Goal: Information Seeking & Learning: Learn about a topic

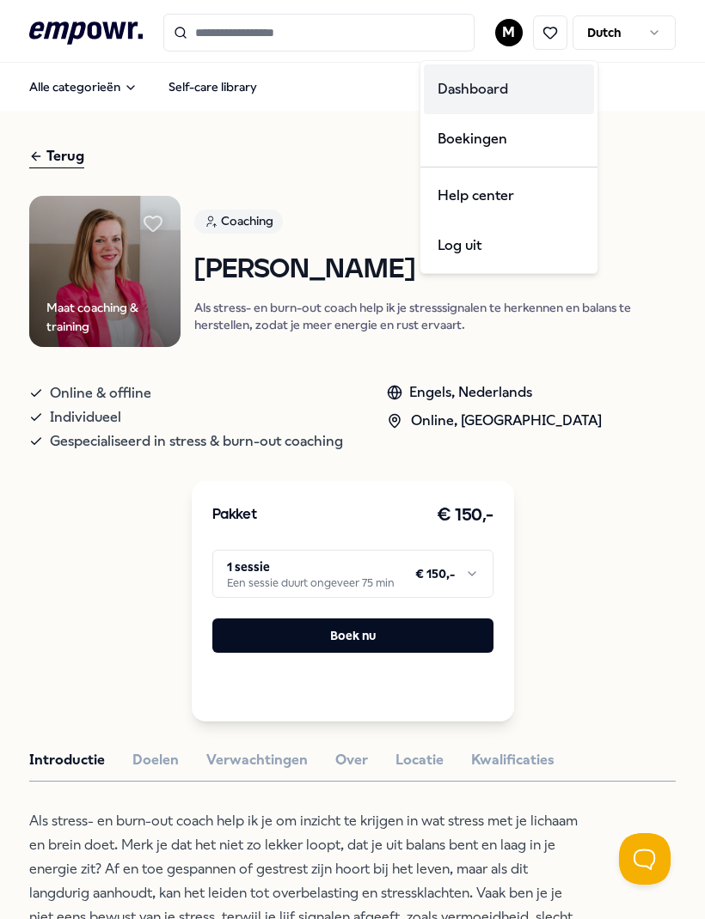
click at [478, 95] on div "Dashboard" at bounding box center [509, 89] width 170 height 50
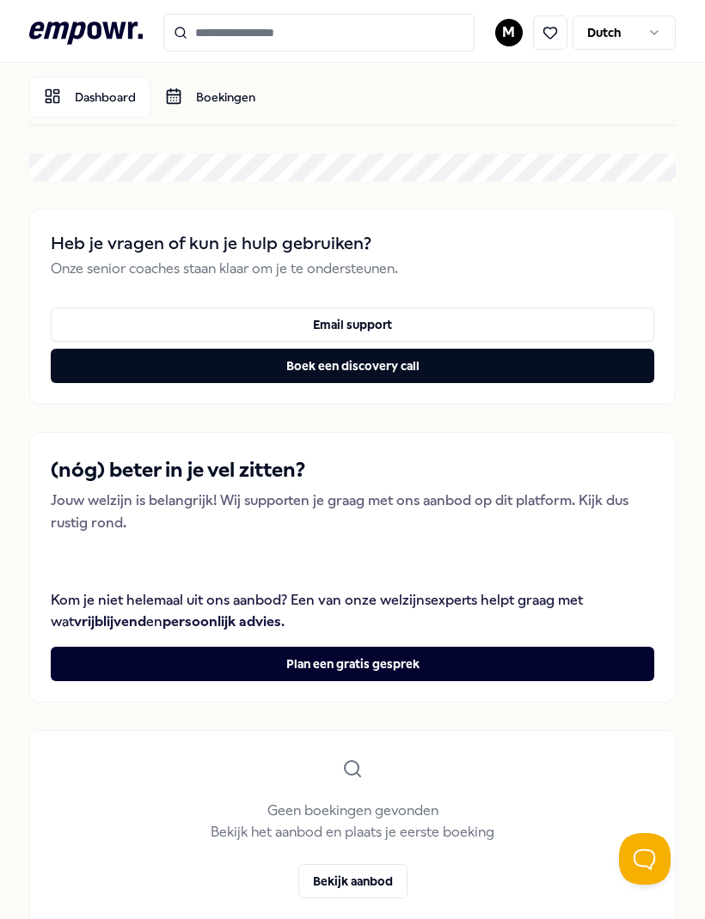
click at [194, 99] on link "Boekingen" at bounding box center [209, 96] width 119 height 41
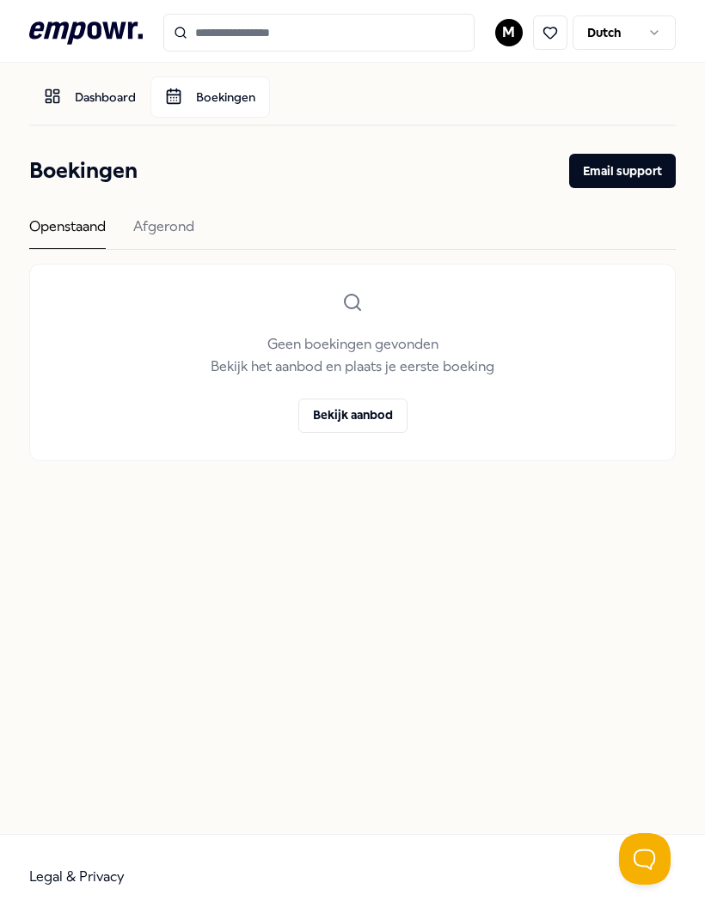
click at [169, 234] on div "Afgerond" at bounding box center [163, 233] width 61 height 34
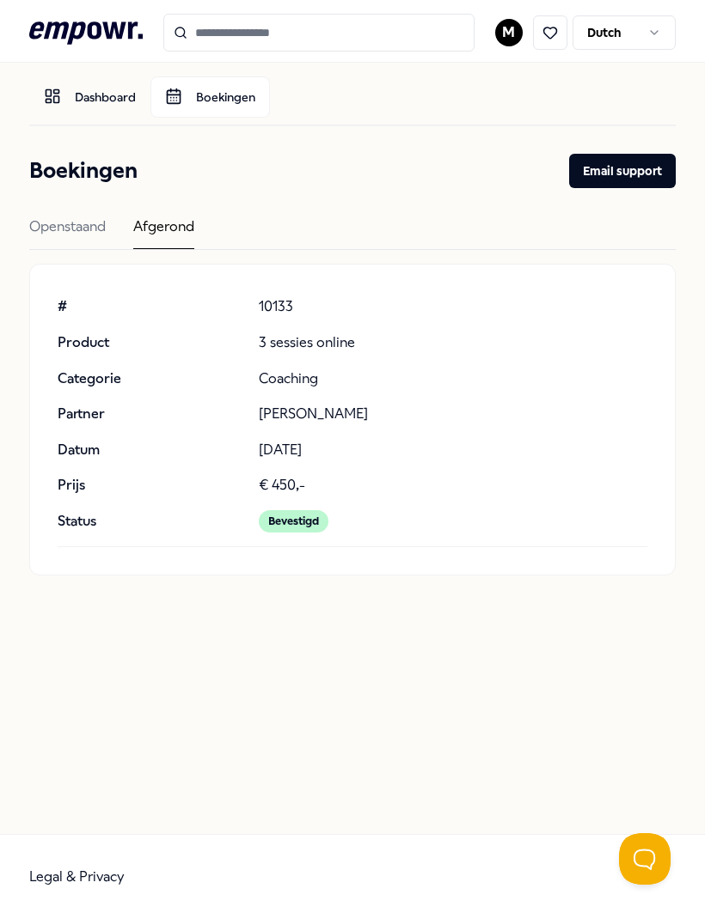
click at [331, 348] on p "3 sessies online" at bounding box center [453, 343] width 388 height 22
click at [222, 106] on link "Boekingen" at bounding box center [209, 96] width 119 height 41
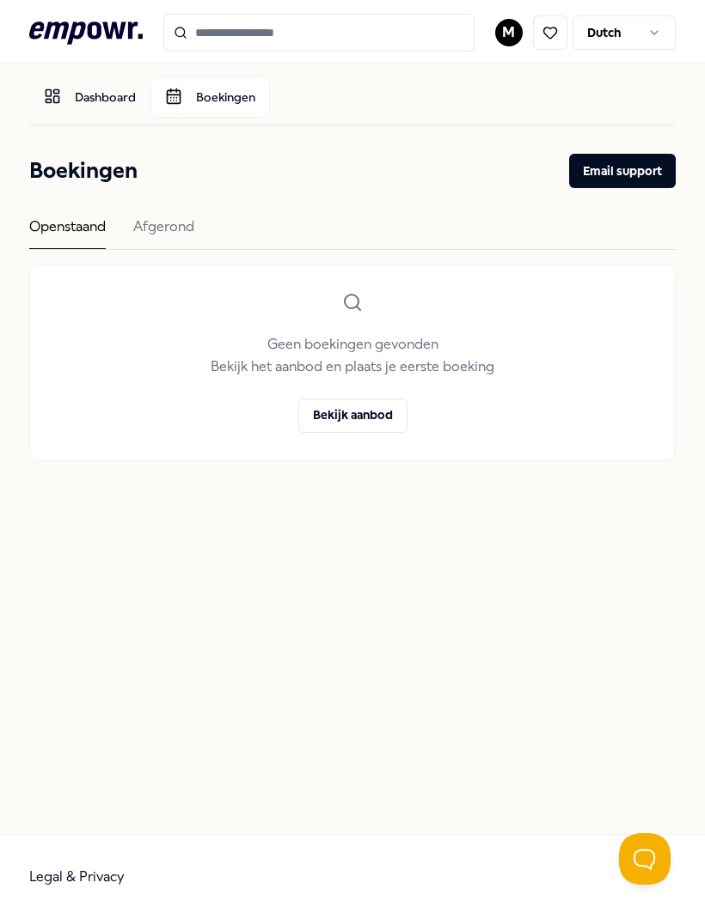
click at [52, 98] on icon at bounding box center [52, 96] width 17 height 17
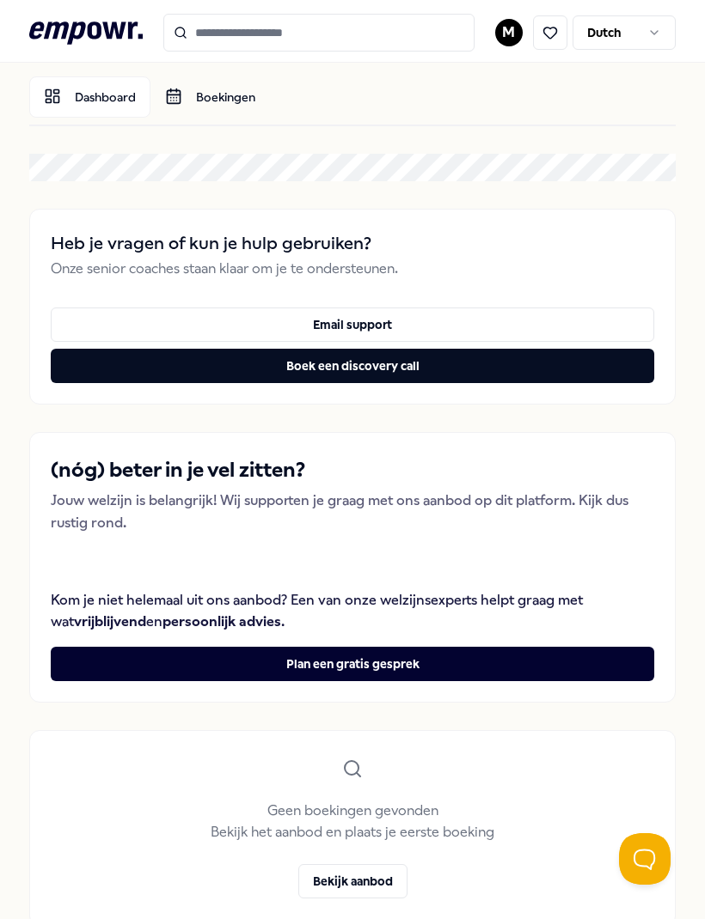
click at [658, 34] on icon "button" at bounding box center [654, 33] width 14 height 14
click at [644, 232] on html ".empowr-logo_svg__cls-1{fill:#03032f} M Dutch [PERSON_NAME] Dashboard Boekingen…" at bounding box center [352, 459] width 705 height 919
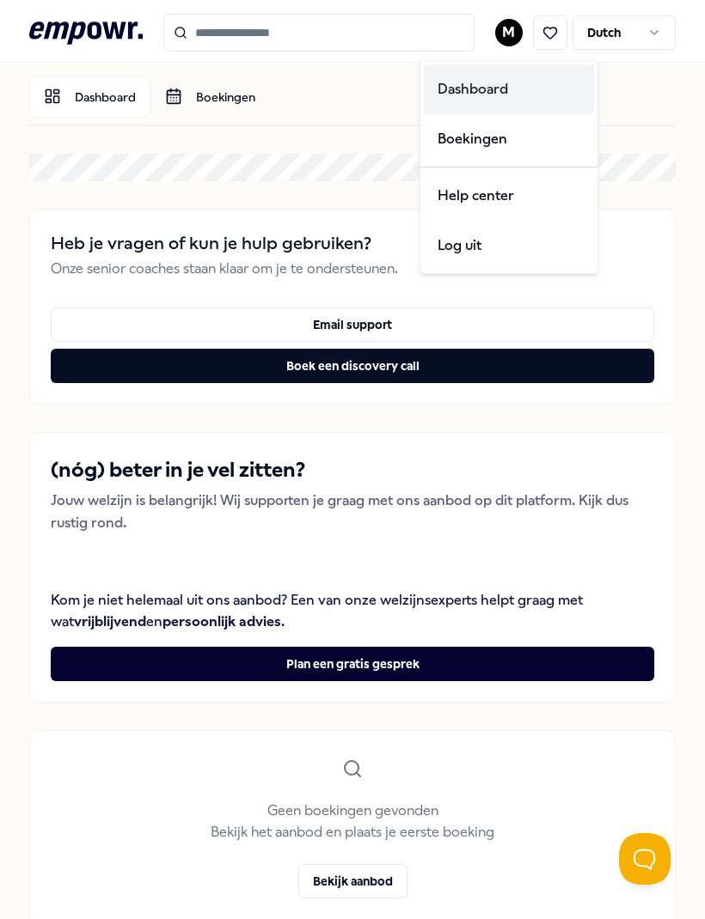
click at [497, 91] on div "Dashboard" at bounding box center [509, 89] width 170 height 50
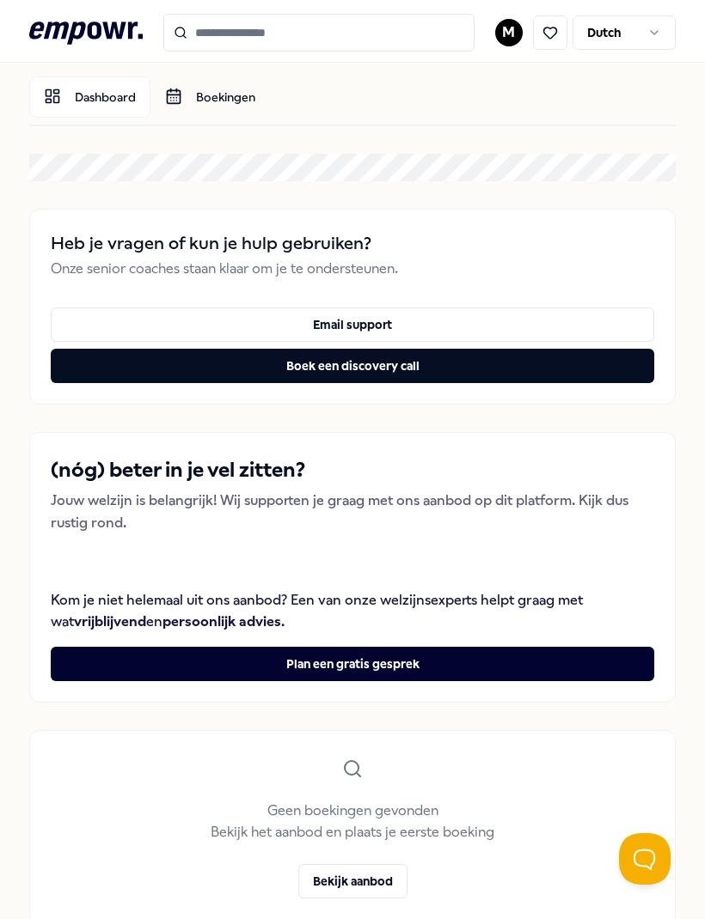
click at [95, 101] on link "Dashboard" at bounding box center [89, 96] width 121 height 41
click at [62, 89] on link "Dashboard" at bounding box center [89, 96] width 121 height 41
click at [74, 95] on link "Dashboard" at bounding box center [89, 96] width 121 height 41
click at [37, 90] on link "Dashboard" at bounding box center [89, 96] width 121 height 41
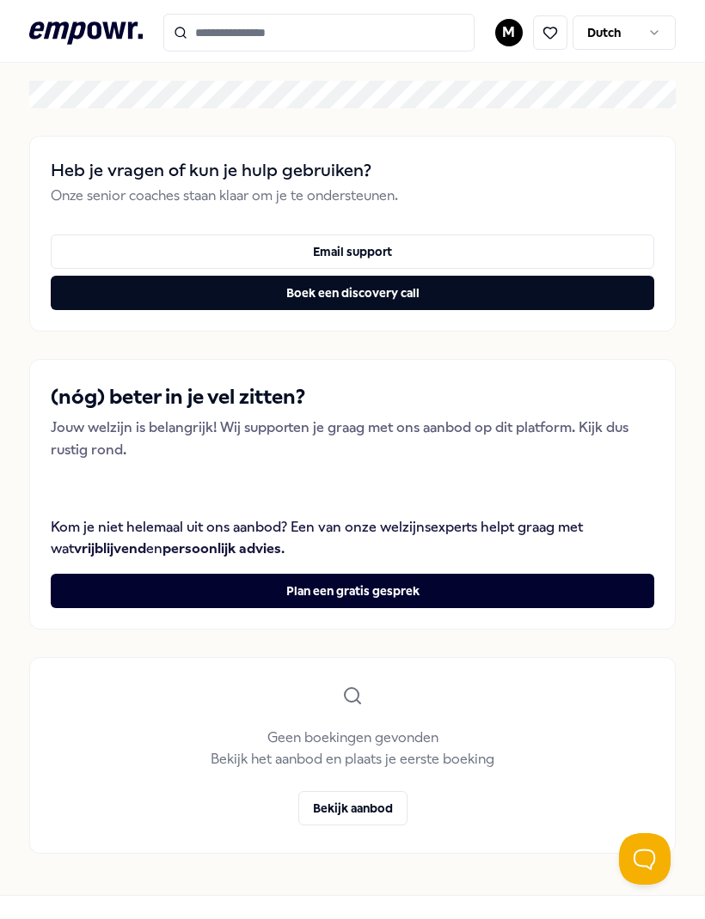
scroll to position [72, 0]
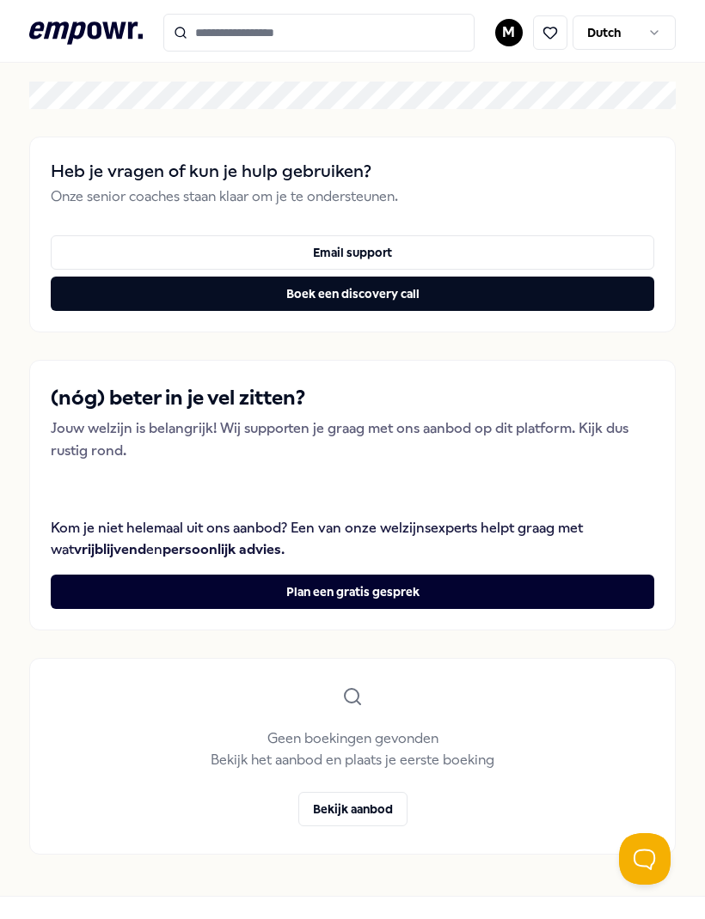
click at [336, 793] on button "Bekijk aanbod" at bounding box center [352, 809] width 109 height 34
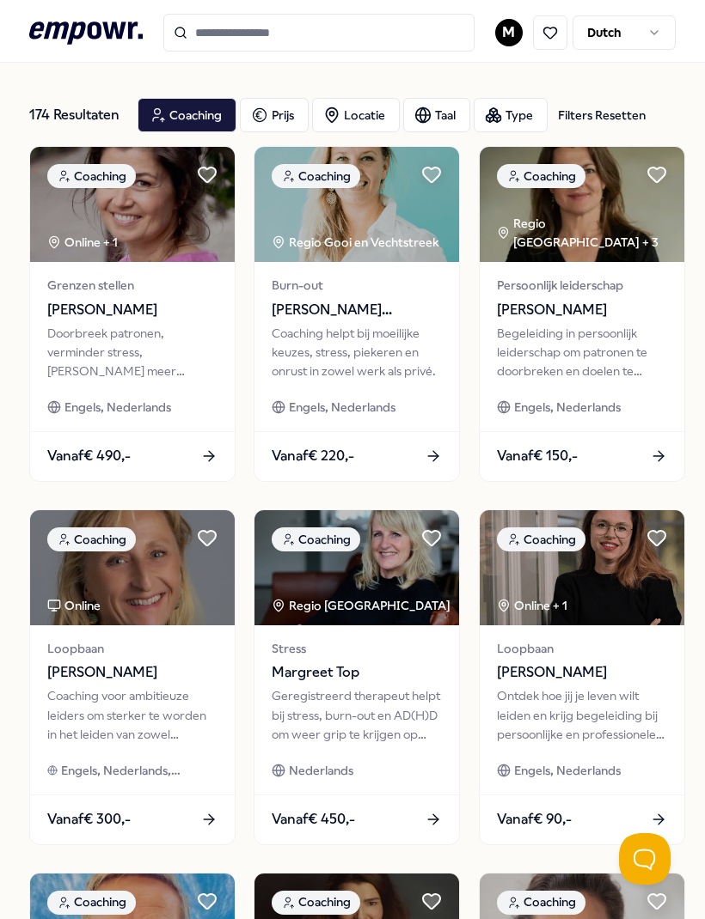
click at [518, 118] on div "Type" at bounding box center [510, 115] width 74 height 34
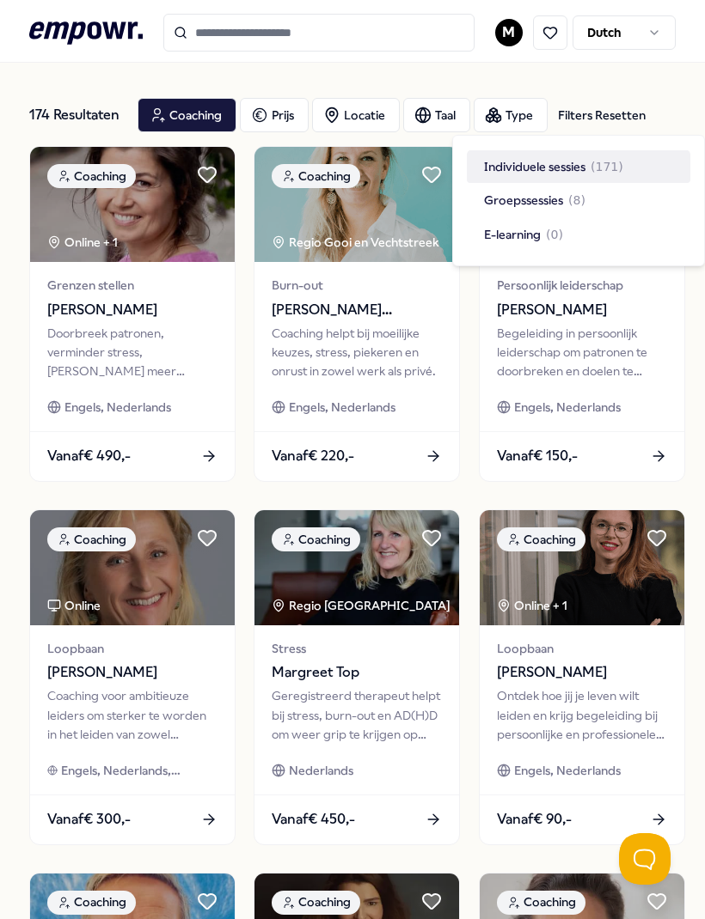
click at [577, 170] on span "Individuele sessies" at bounding box center [534, 166] width 101 height 19
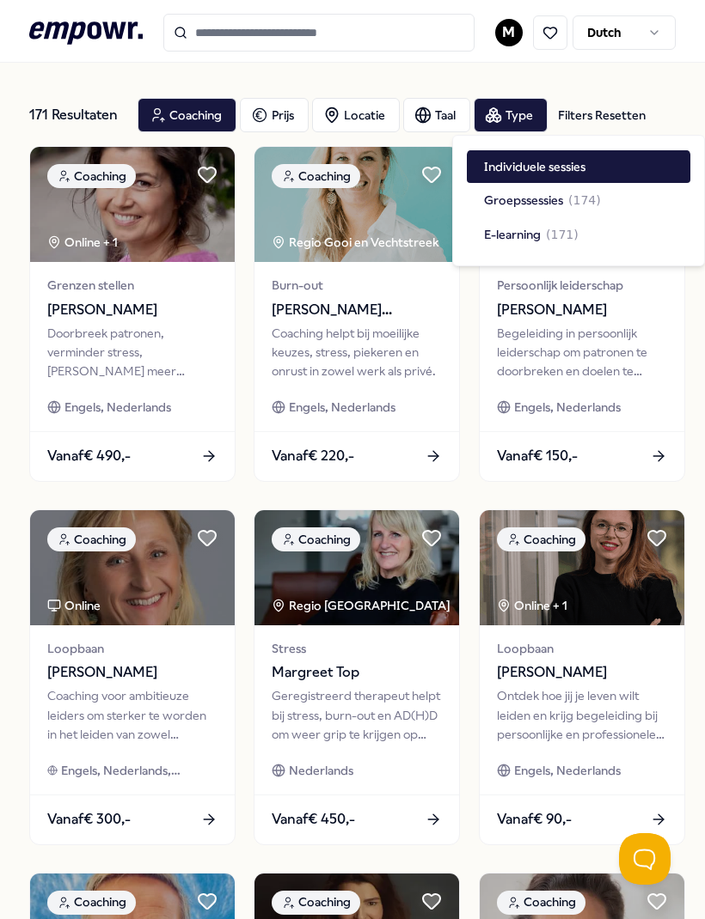
click at [196, 111] on div "Coaching" at bounding box center [186, 115] width 99 height 34
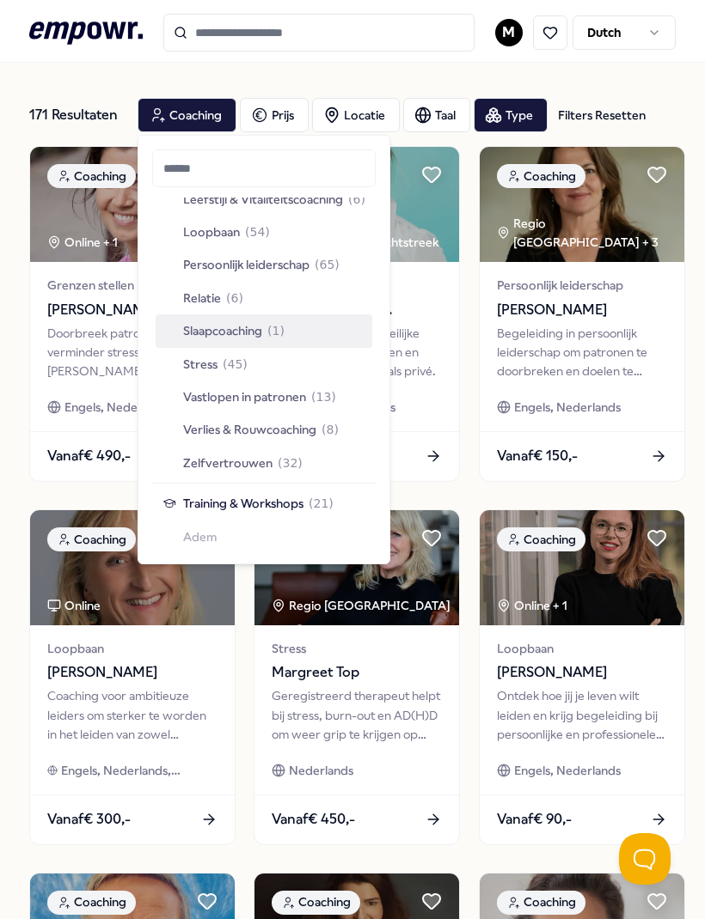
scroll to position [409, 0]
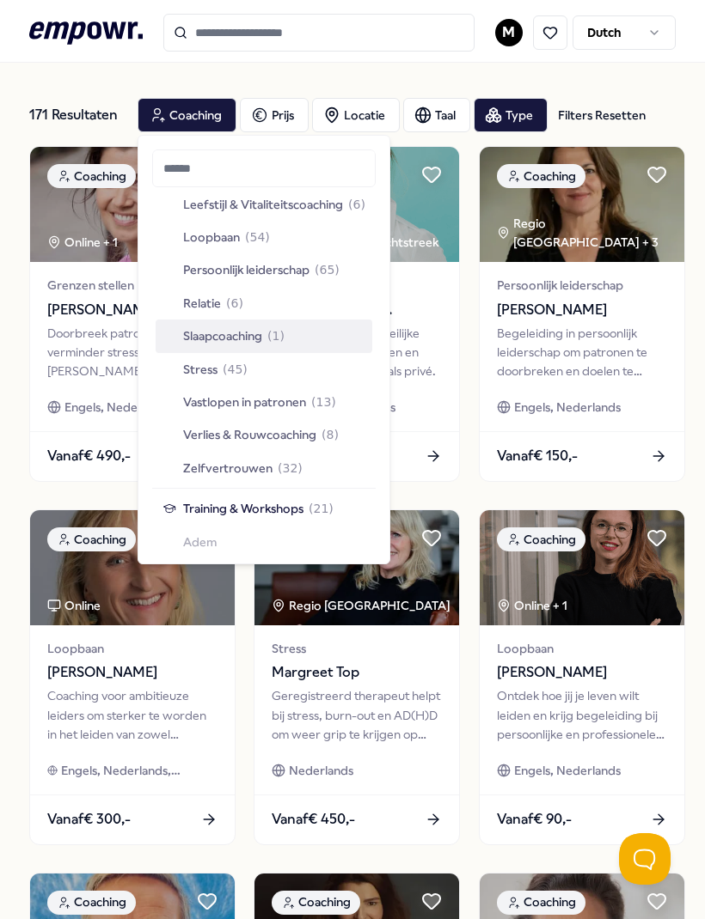
click at [208, 367] on span "Stress" at bounding box center [200, 369] width 34 height 19
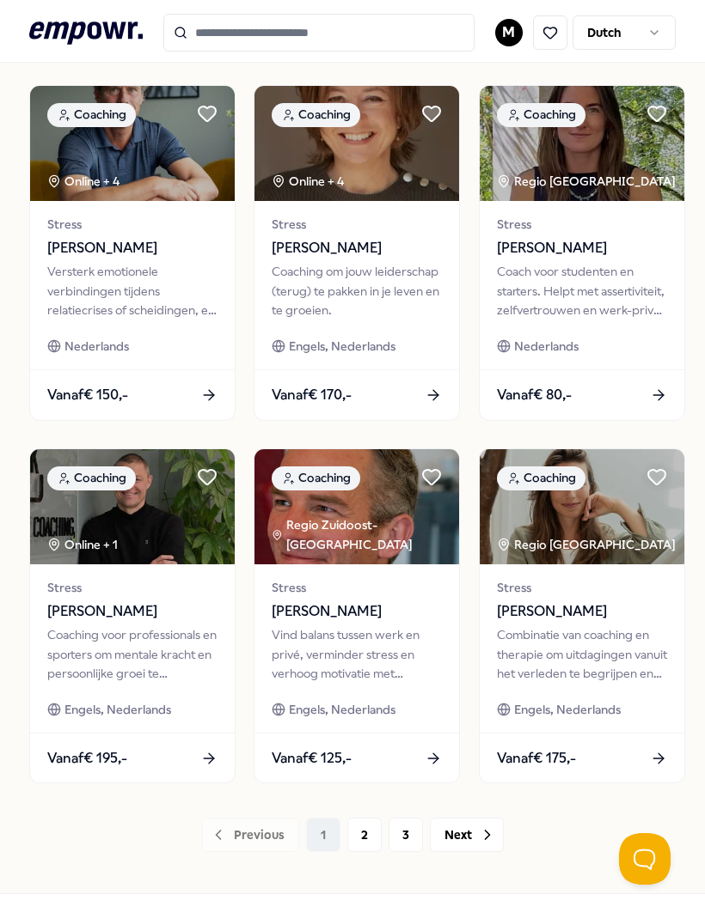
scroll to position [859, 0]
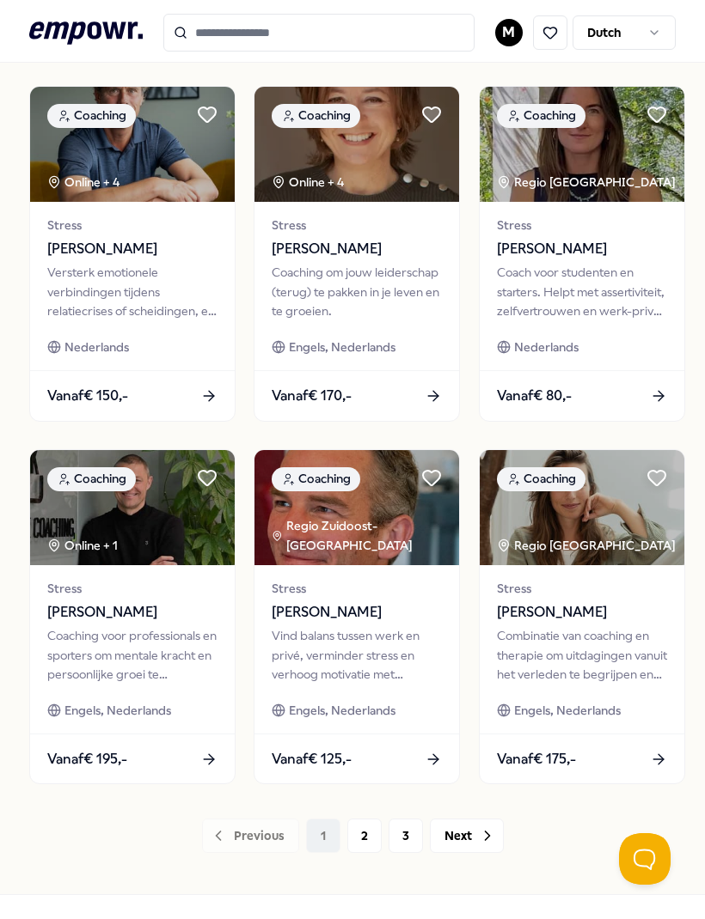
click at [363, 833] on button "2" at bounding box center [364, 836] width 34 height 34
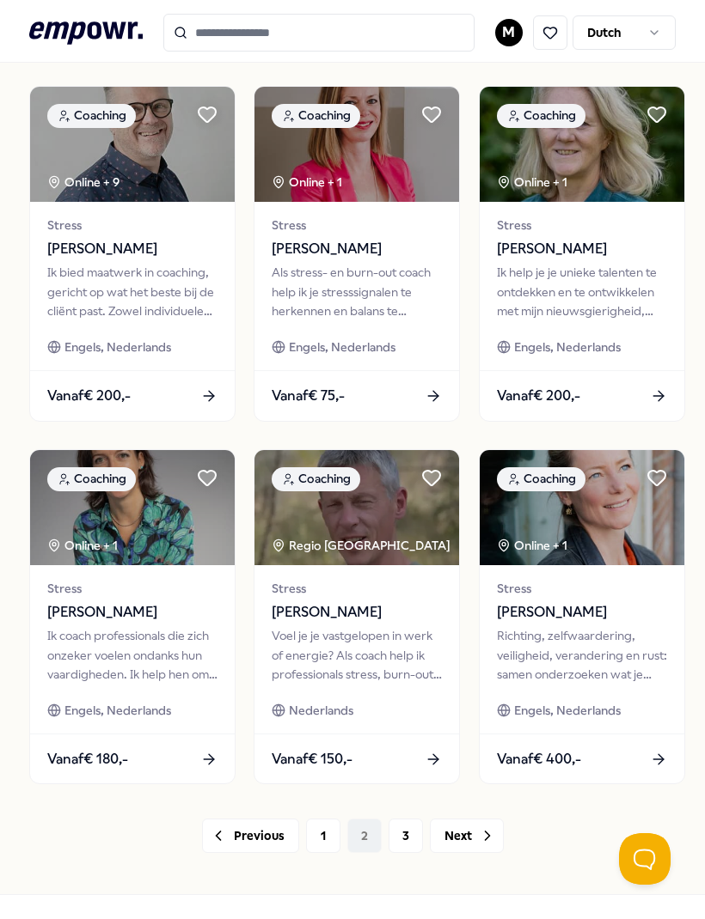
click at [406, 830] on button "3" at bounding box center [405, 836] width 34 height 34
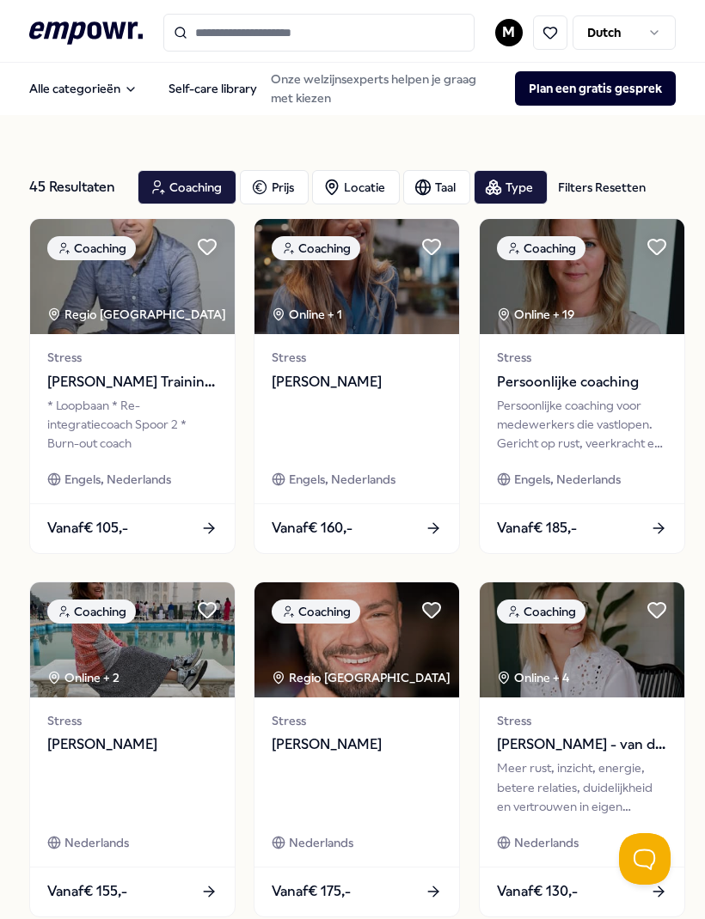
click at [99, 83] on button "Alle categorieën" at bounding box center [83, 88] width 136 height 34
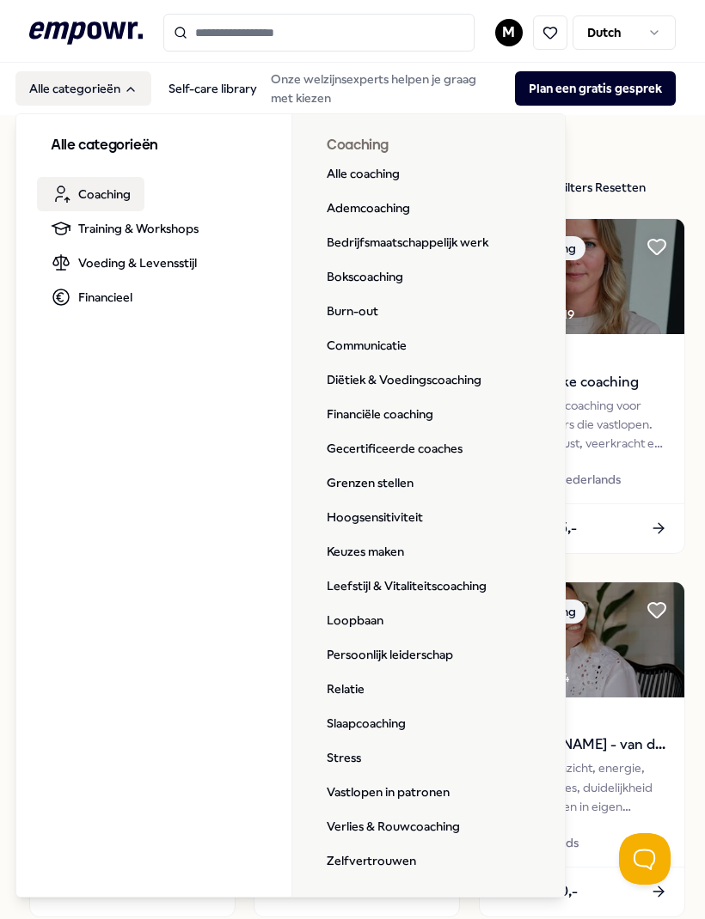
click at [370, 318] on link "Burn-out" at bounding box center [352, 311] width 79 height 34
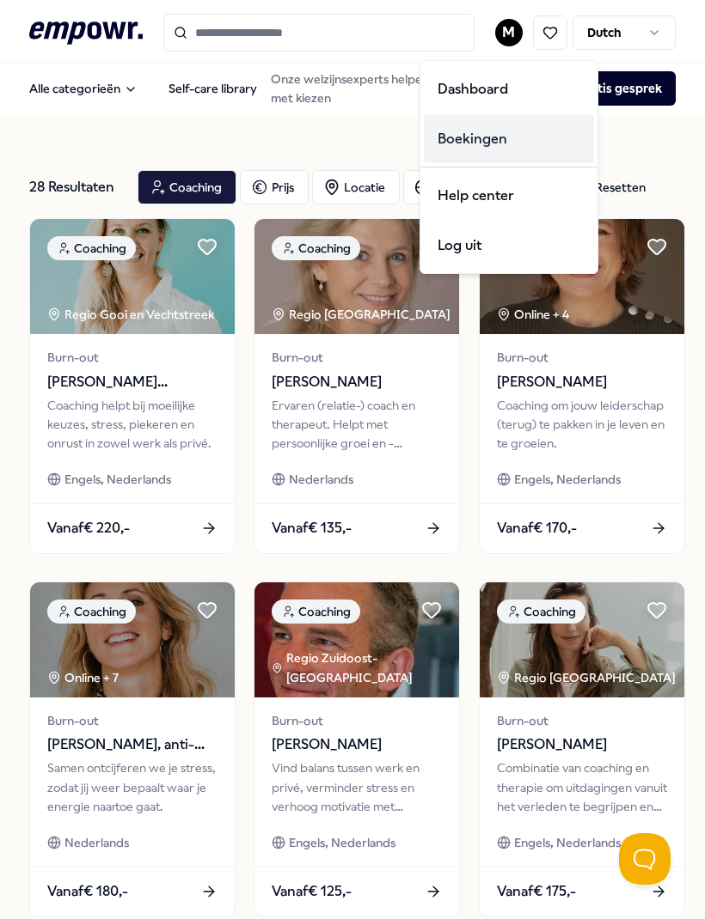
click at [502, 141] on div "Boekingen" at bounding box center [509, 139] width 170 height 50
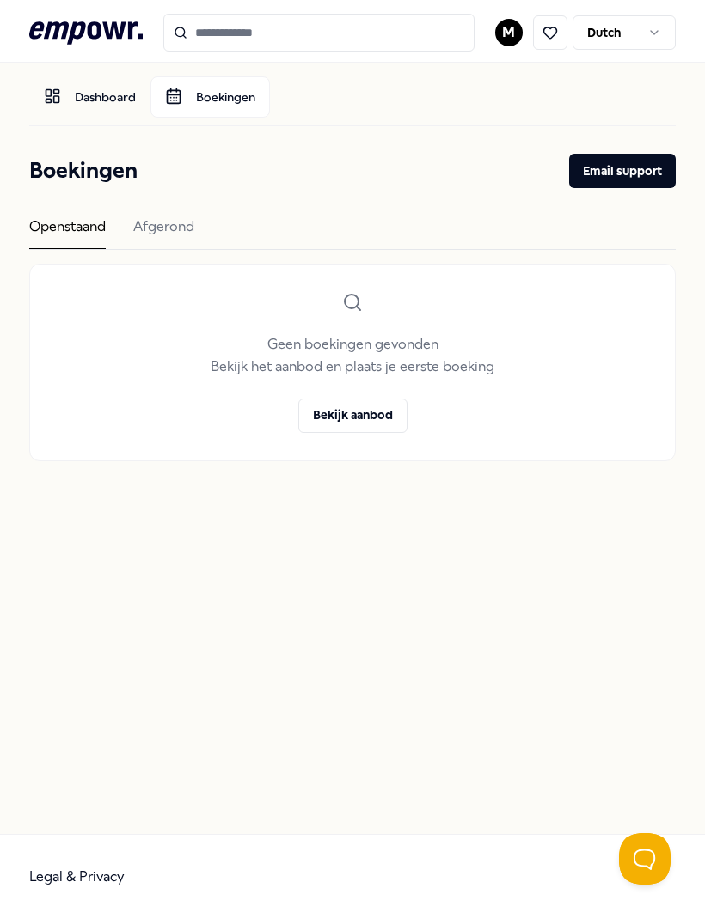
click at [78, 230] on div "Openstaand" at bounding box center [67, 233] width 76 height 34
click at [174, 229] on div "Afgerond" at bounding box center [163, 233] width 61 height 34
